Goal: Check status

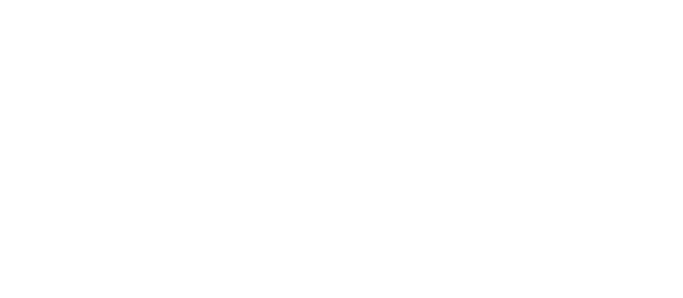
click at [429, 163] on body at bounding box center [341, 149] width 683 height 298
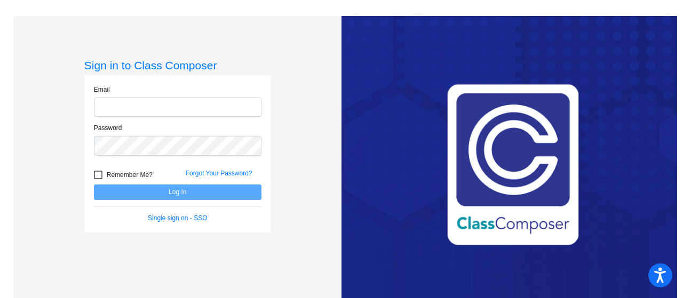
type input "[EMAIL_ADDRESS][DOMAIN_NAME]"
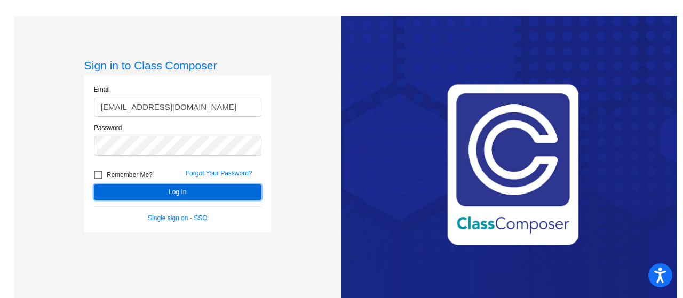
click at [207, 194] on button "Log In" at bounding box center [178, 192] width 168 height 15
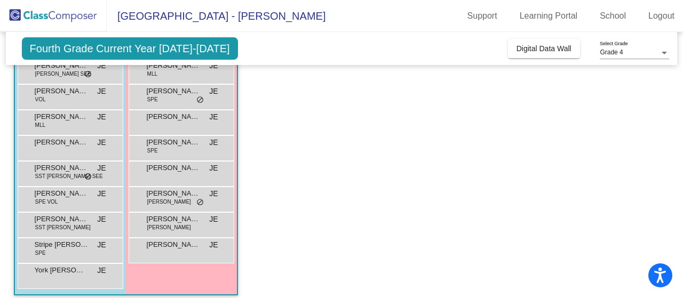
scroll to position [271, 0]
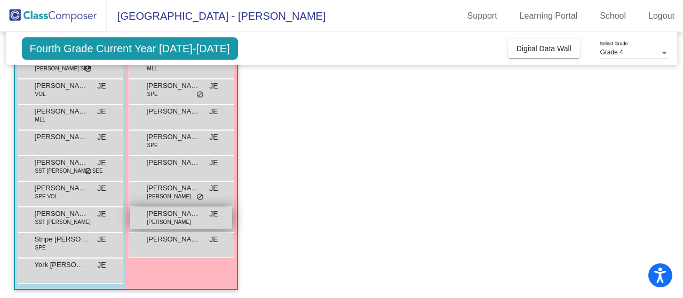
click at [175, 212] on span "[PERSON_NAME]" at bounding box center [173, 214] width 53 height 11
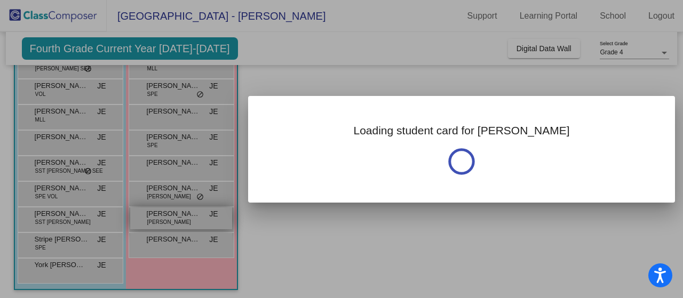
click at [175, 212] on div at bounding box center [341, 149] width 683 height 298
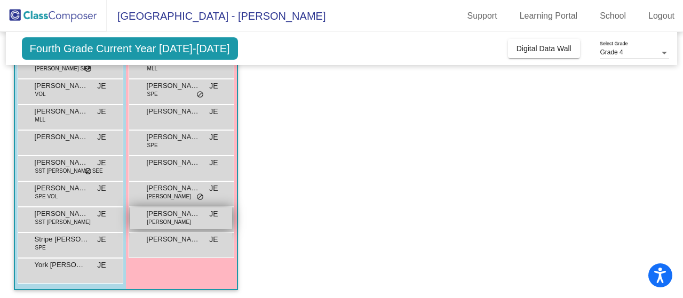
click at [175, 212] on span "[PERSON_NAME]" at bounding box center [173, 214] width 53 height 11
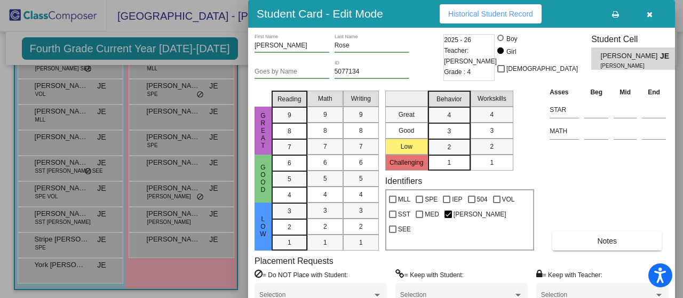
drag, startPoint x: 683, startPoint y: 42, endPoint x: 683, endPoint y: 86, distance: 43.8
click at [683, 86] on div at bounding box center [341, 149] width 683 height 298
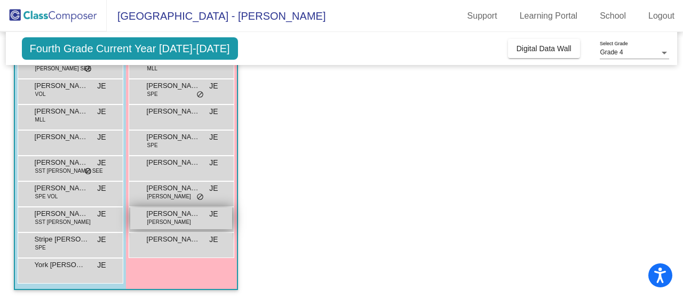
click at [180, 212] on span "[PERSON_NAME]" at bounding box center [173, 214] width 53 height 11
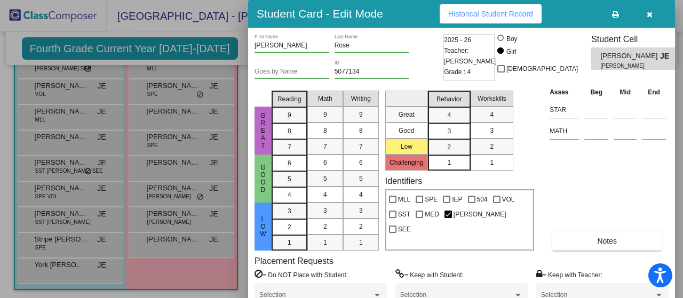
drag, startPoint x: 681, startPoint y: 178, endPoint x: 679, endPoint y: 132, distance: 46.0
click at [679, 132] on div at bounding box center [341, 149] width 683 height 298
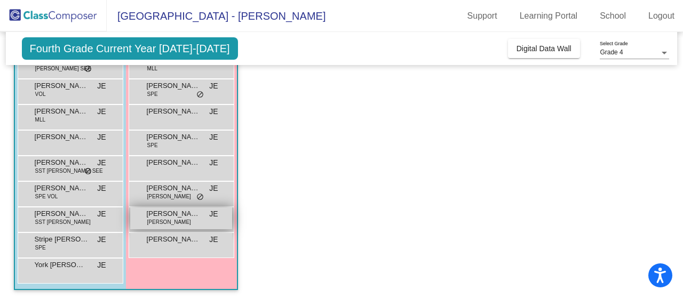
click at [171, 210] on span "[PERSON_NAME]" at bounding box center [173, 214] width 53 height 11
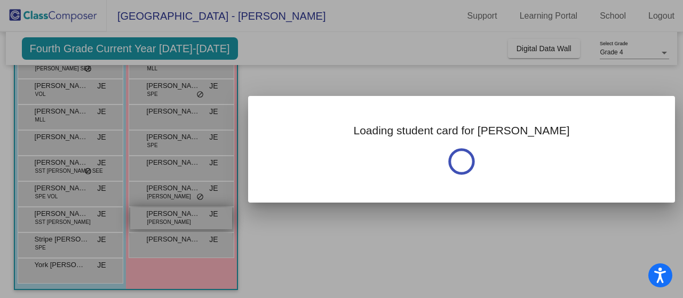
click at [171, 210] on div at bounding box center [341, 149] width 683 height 298
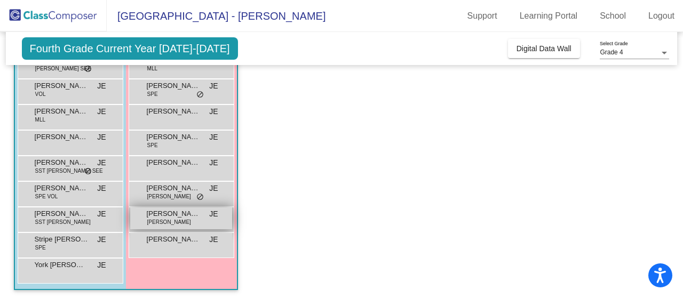
click at [171, 210] on span "[PERSON_NAME]" at bounding box center [173, 214] width 53 height 11
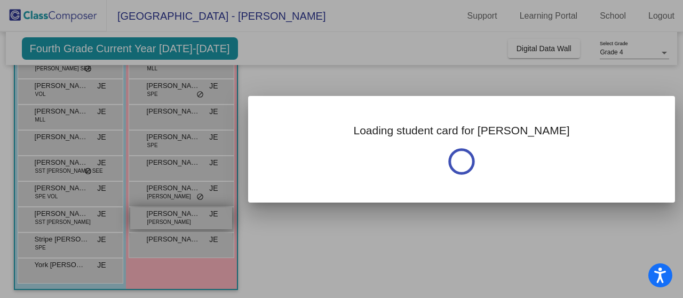
click at [171, 210] on div at bounding box center [341, 149] width 683 height 298
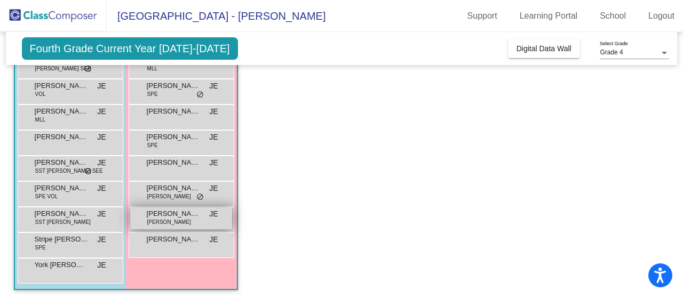
click at [171, 210] on span "[PERSON_NAME]" at bounding box center [173, 214] width 53 height 11
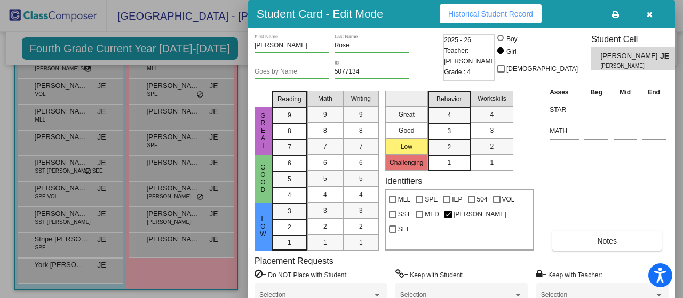
click at [473, 6] on button "Historical Student Record" at bounding box center [491, 13] width 102 height 19
